Goal: Navigation & Orientation: Find specific page/section

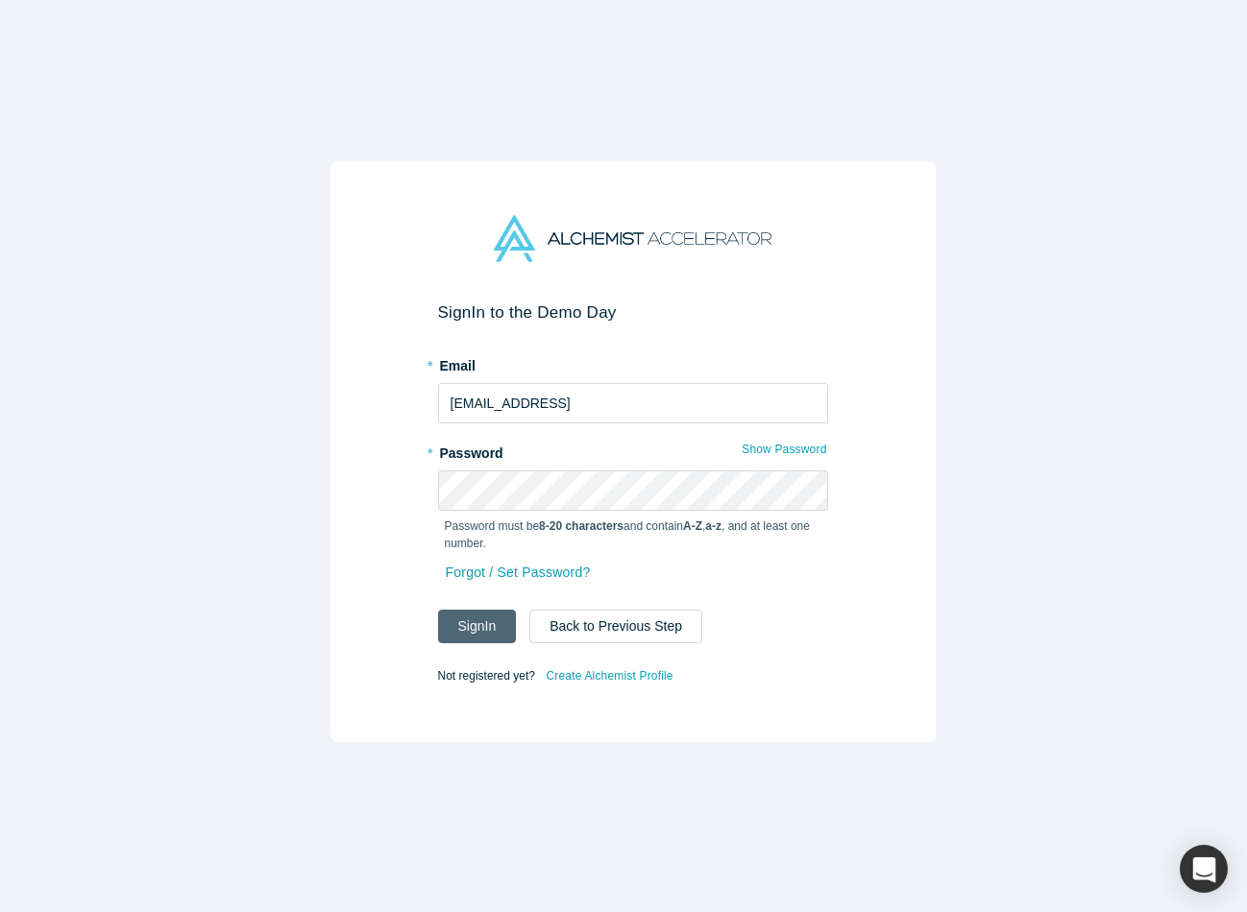
click at [470, 624] on button "Sign In" at bounding box center [477, 627] width 79 height 34
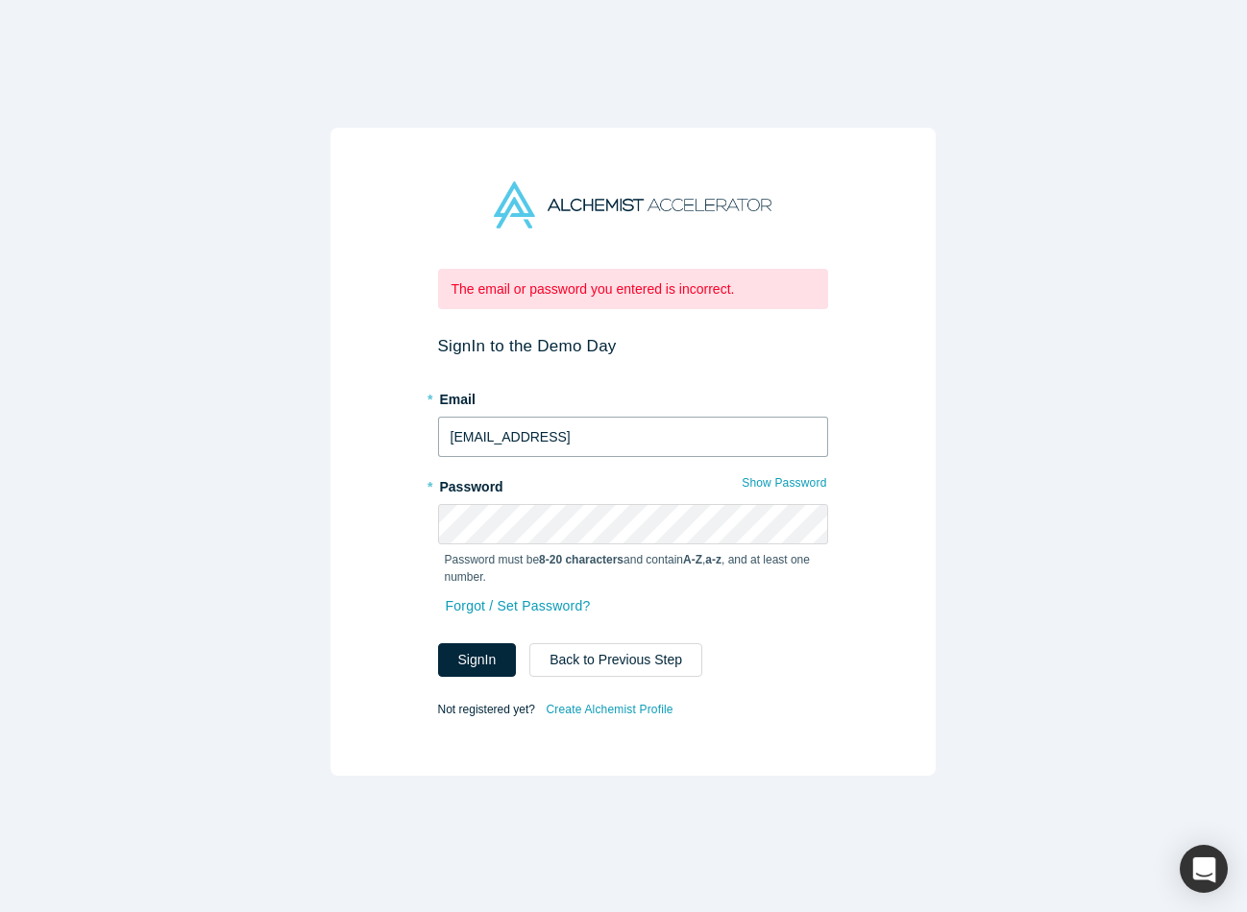
click at [650, 419] on input "[EMAIL_ADDRESS]" at bounding box center [633, 437] width 390 height 40
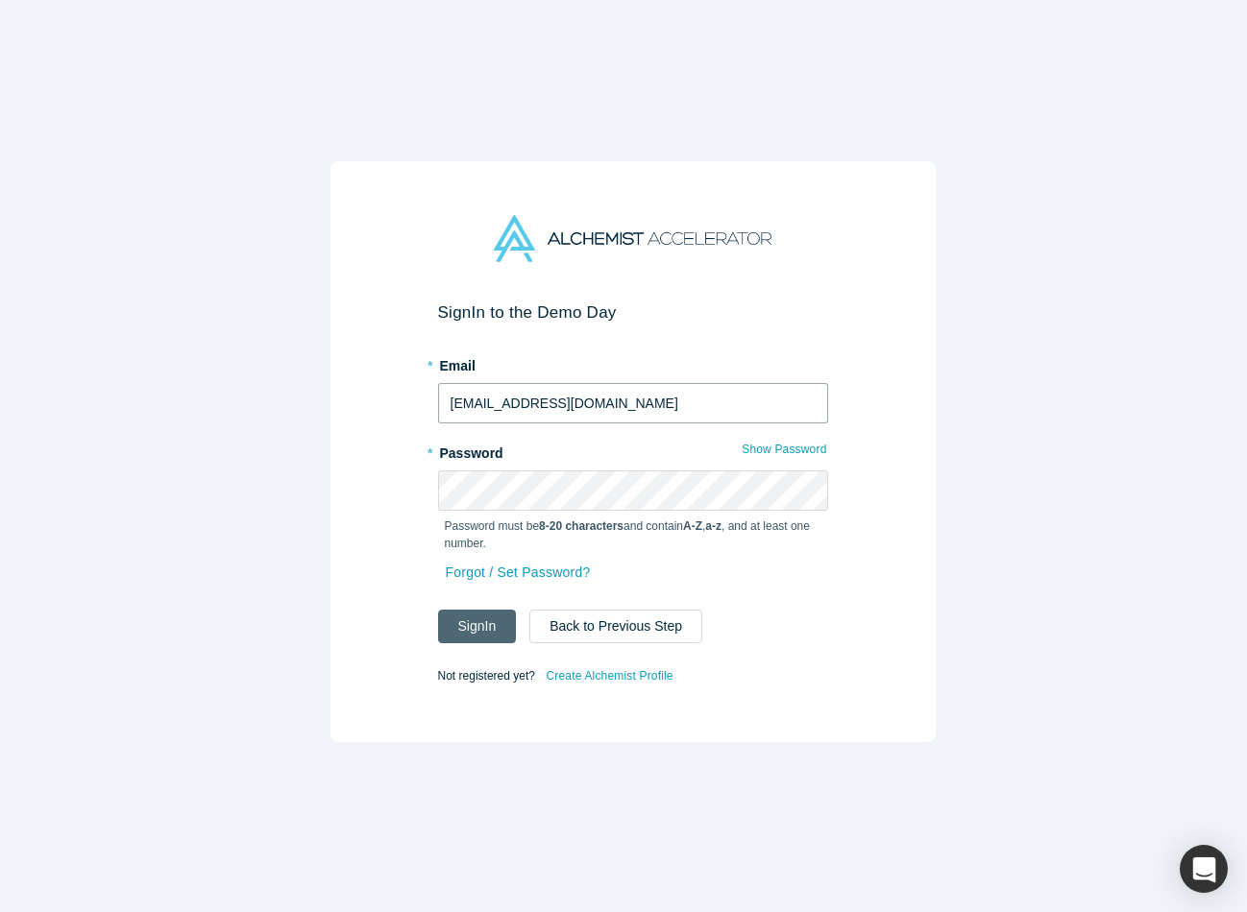
type input "[EMAIL_ADDRESS][DOMAIN_NAME]"
click at [475, 623] on button "Sign In" at bounding box center [477, 627] width 79 height 34
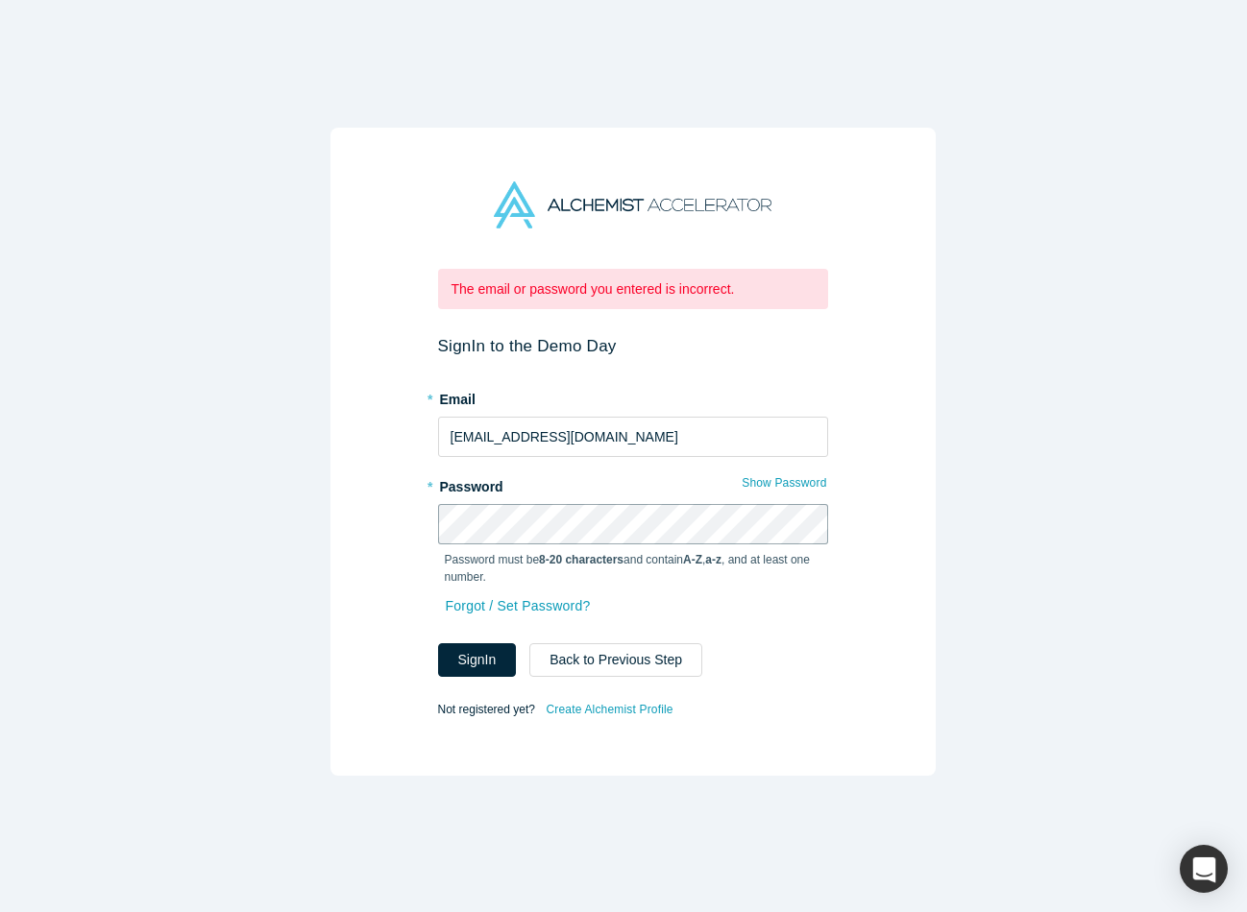
click at [334, 488] on div "The email or password you entered is incorrect. Sign In to the Demo Day * Email…" at bounding box center [632, 452] width 605 height 648
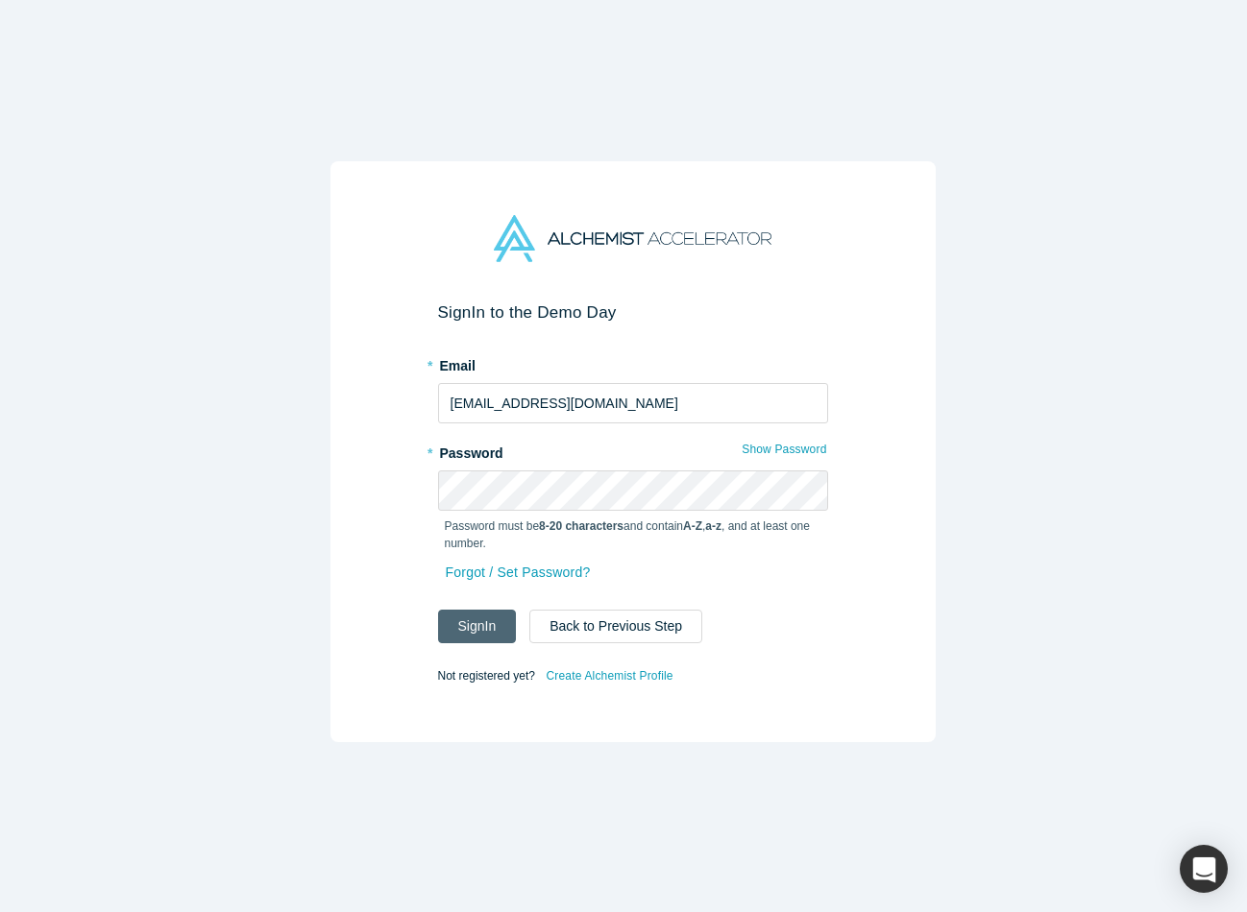
click at [491, 618] on button "Sign In" at bounding box center [477, 627] width 79 height 34
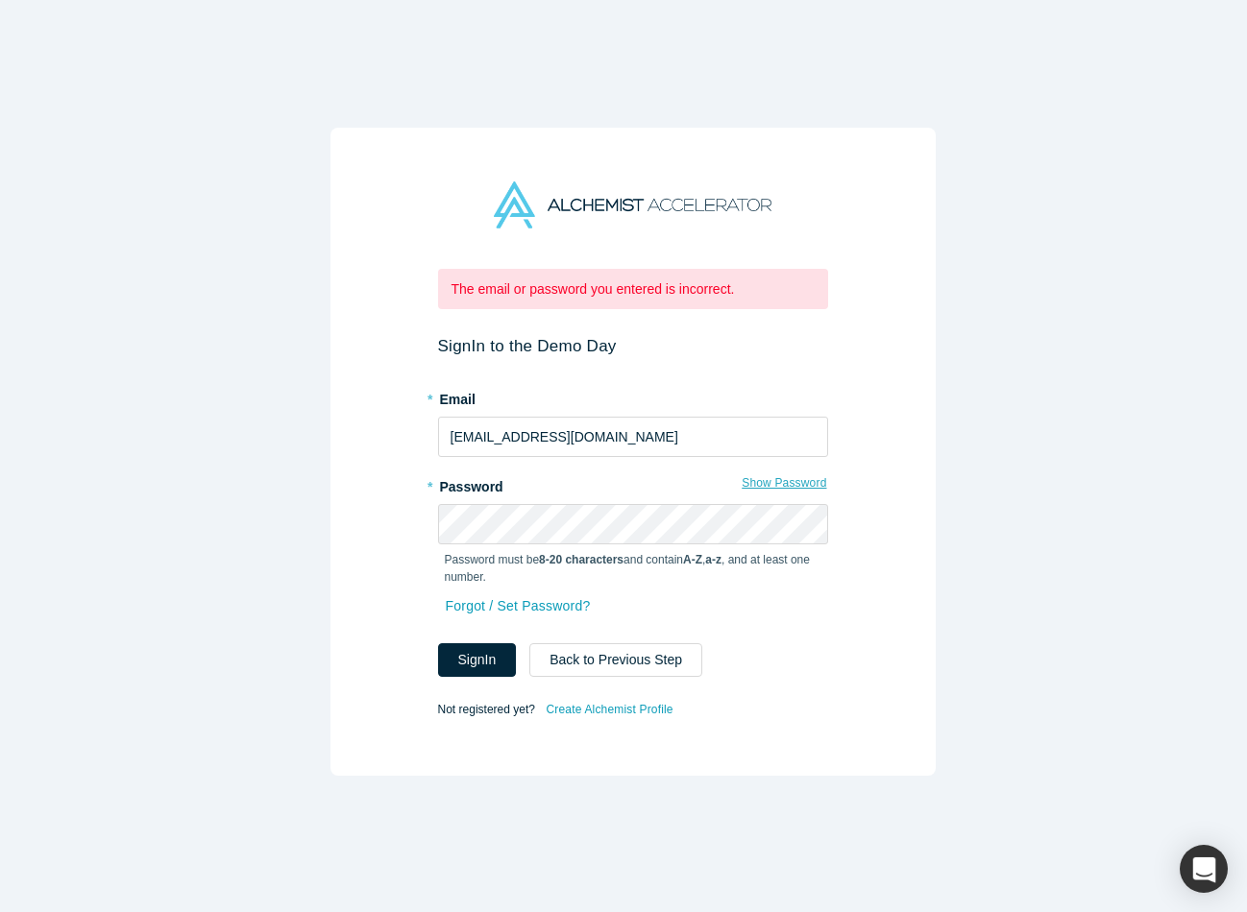
click at [779, 478] on button "Show Password" at bounding box center [784, 483] width 86 height 25
click at [400, 520] on div "The email or password you entered is incorrect. Sign In to the Demo Day * Email…" at bounding box center [632, 452] width 605 height 648
click at [281, 537] on div "The email or password you entered is incorrect. Sign In to the Demo Day * Email…" at bounding box center [632, 465] width 1265 height 931
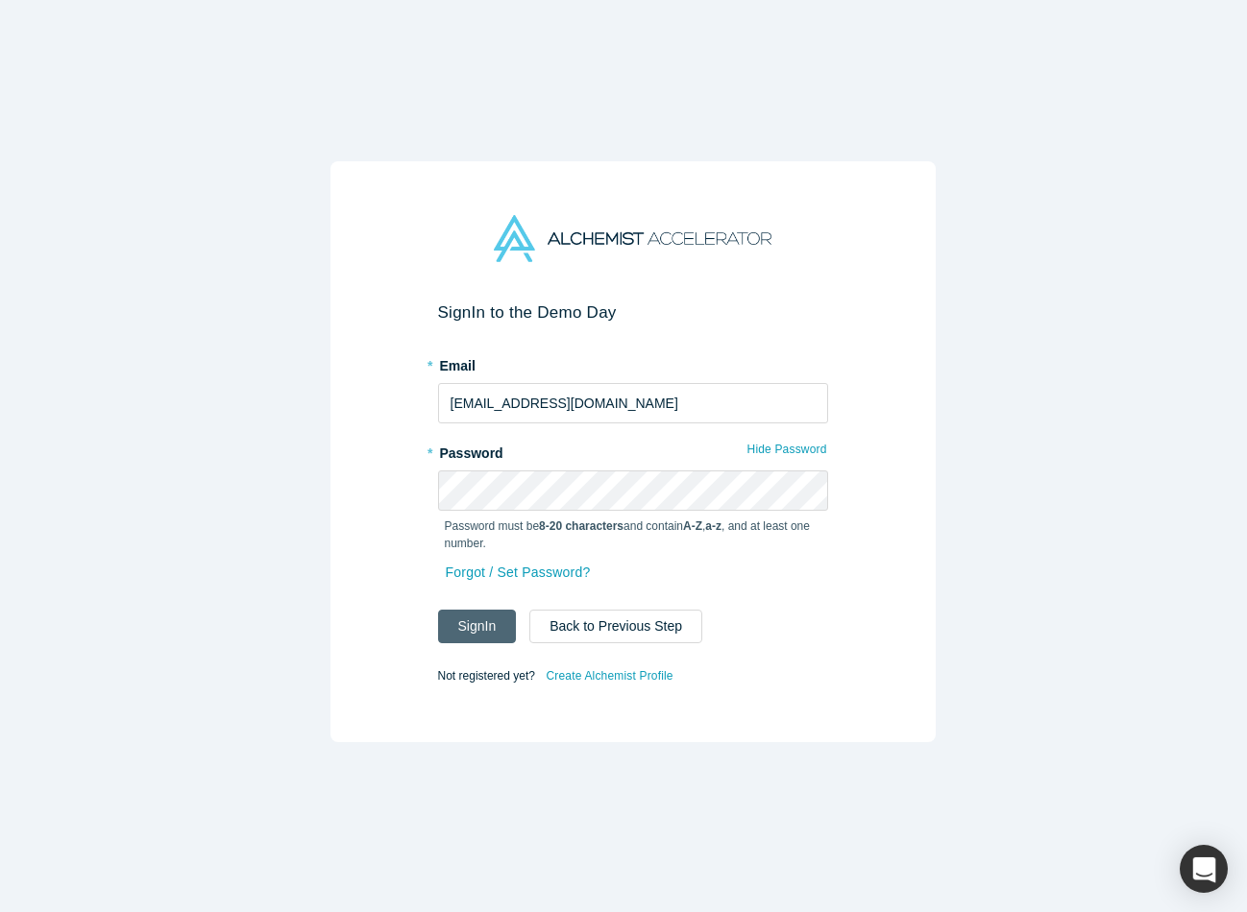
click at [481, 610] on button "Sign In" at bounding box center [477, 627] width 79 height 34
